Goal: Use online tool/utility: Utilize a website feature to perform a specific function

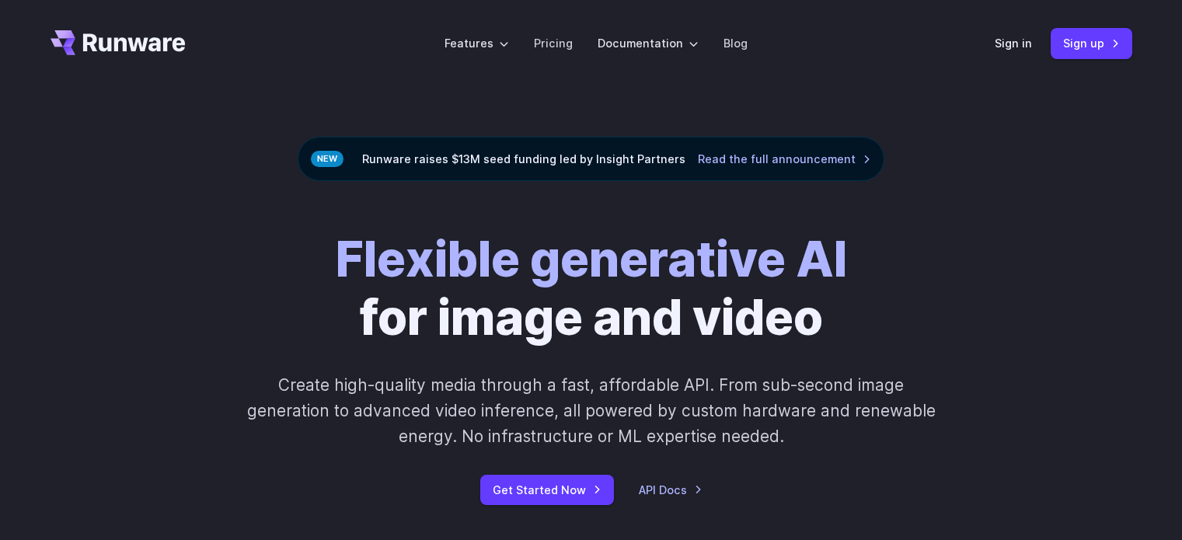
scroll to position [25, 0]
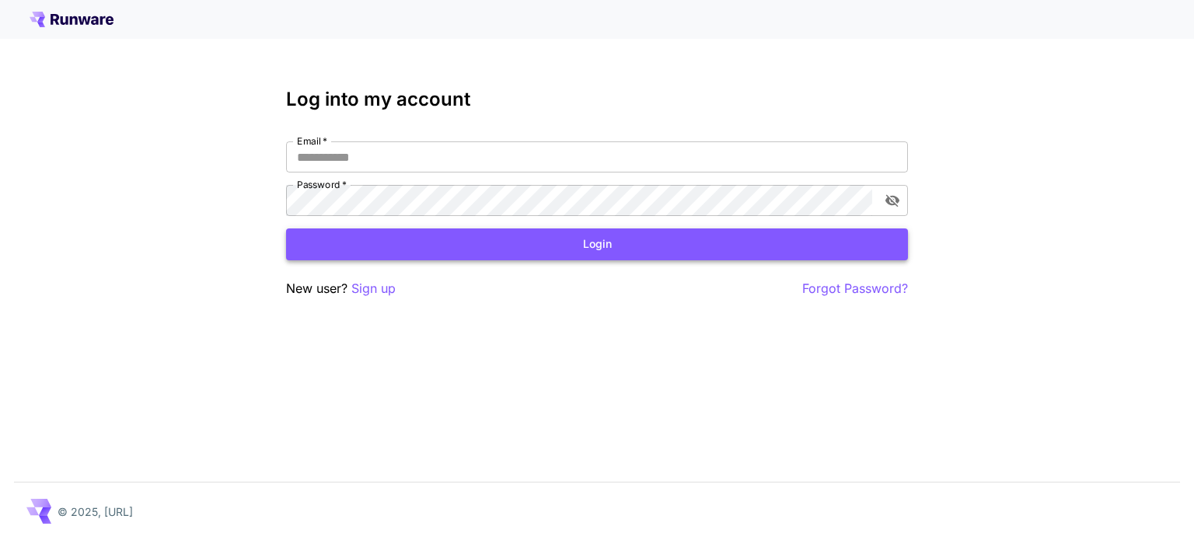
type input "**********"
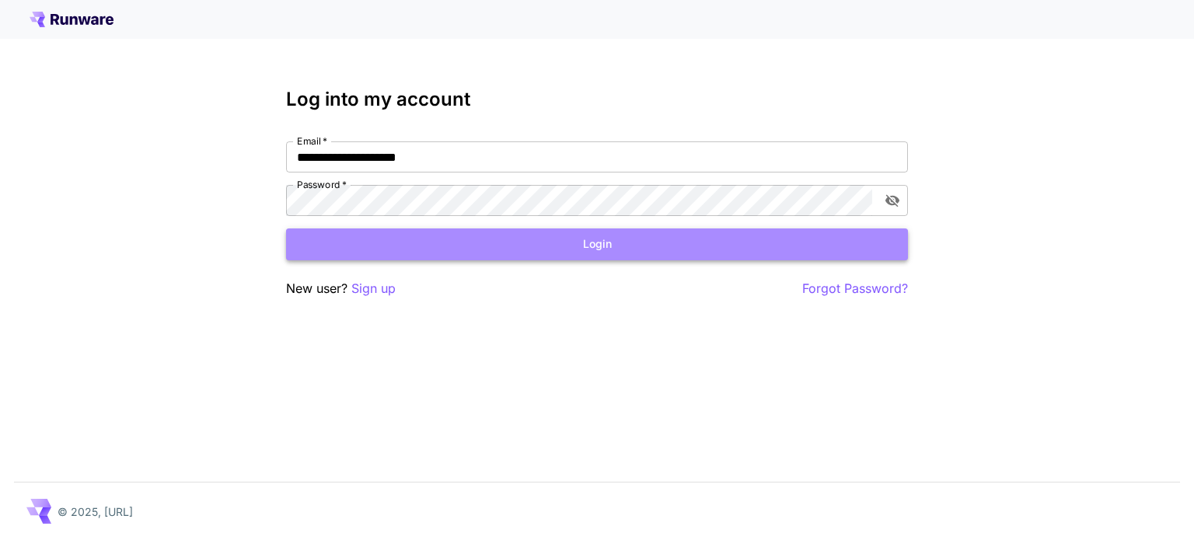
click at [650, 247] on button "Login" at bounding box center [597, 244] width 622 height 32
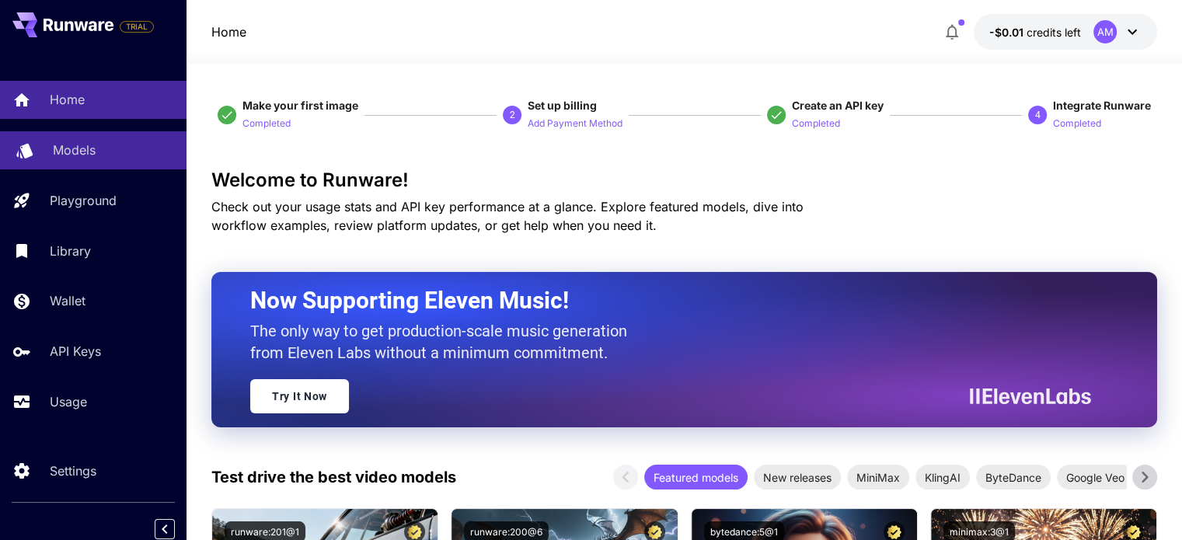
click at [78, 162] on link "Models" at bounding box center [93, 150] width 187 height 38
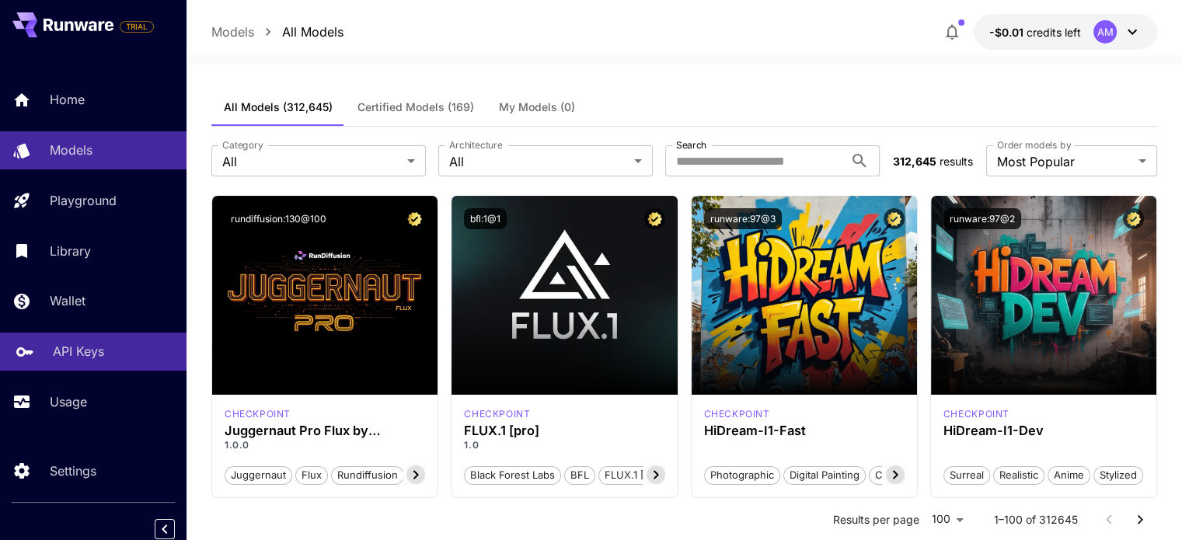
click at [92, 359] on p "API Keys" at bounding box center [78, 351] width 51 height 19
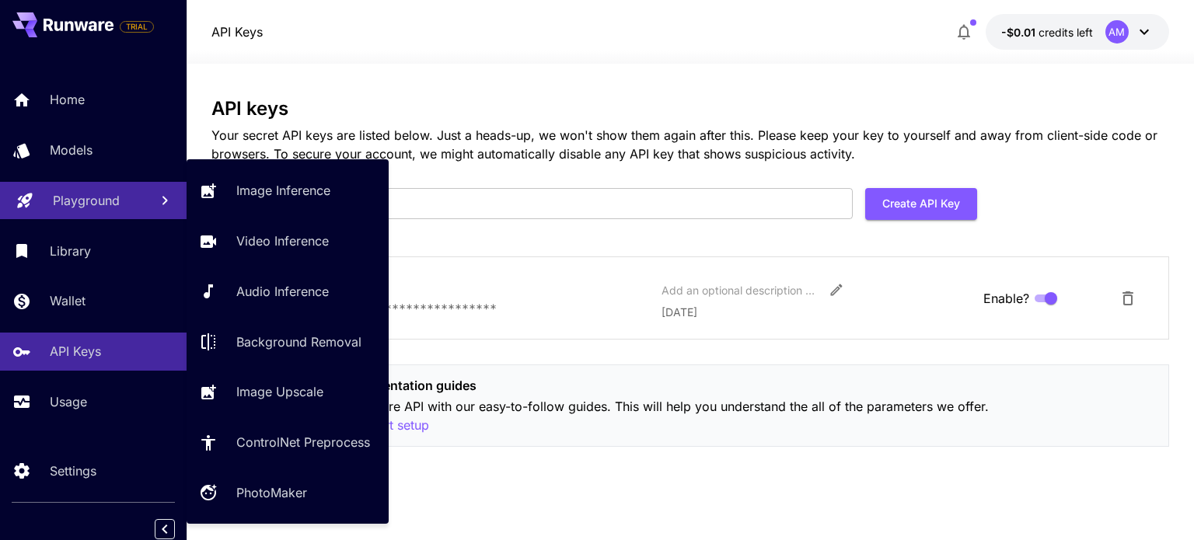
click at [103, 196] on p "Playground" at bounding box center [86, 200] width 67 height 19
